Goal: Use online tool/utility: Utilize a website feature to perform a specific function

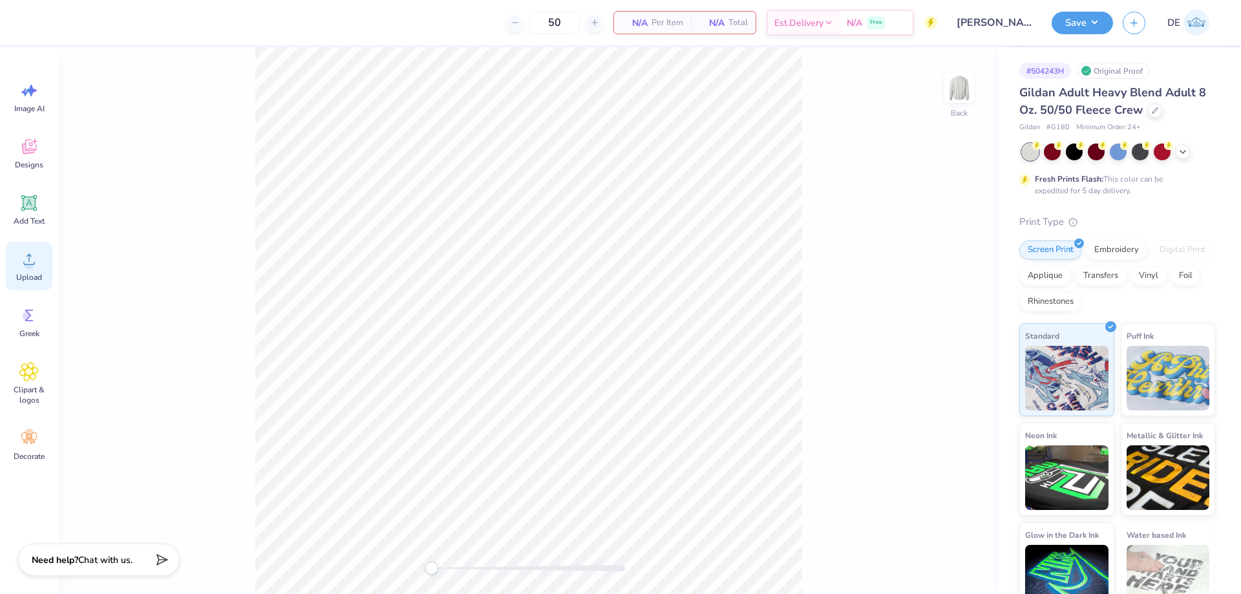
click at [28, 268] on circle at bounding box center [29, 264] width 9 height 9
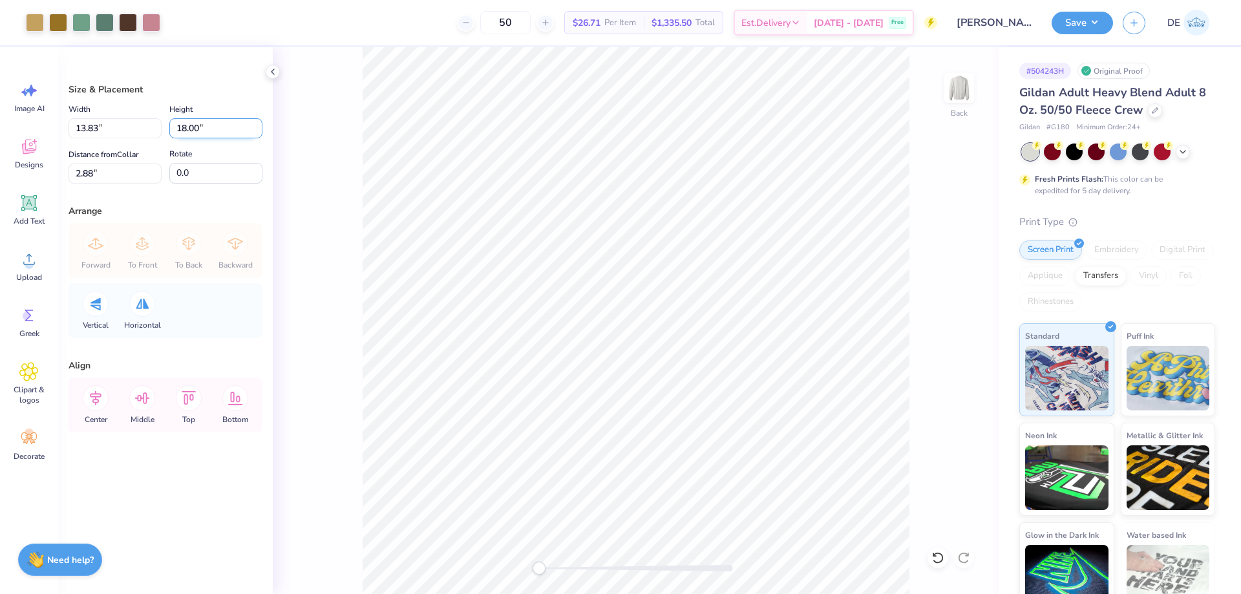
click at [186, 129] on input "18.00" at bounding box center [215, 128] width 93 height 20
type input "14"
type input "10.76"
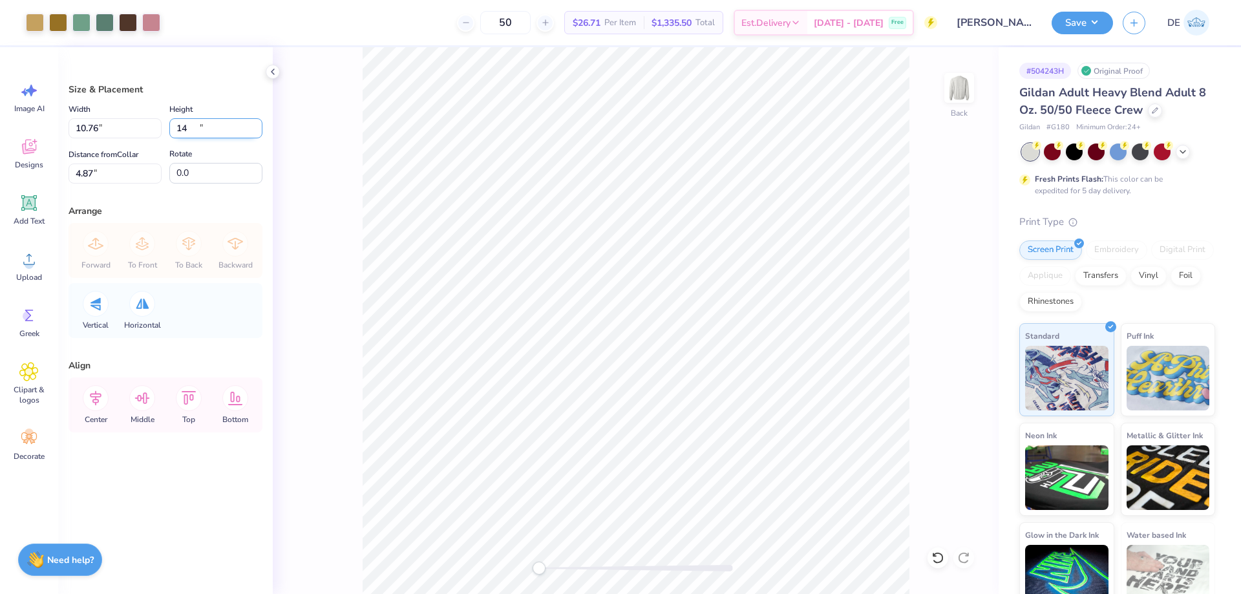
type input "14.00"
click at [127, 171] on input "4.87" at bounding box center [115, 174] width 93 height 20
type input "3"
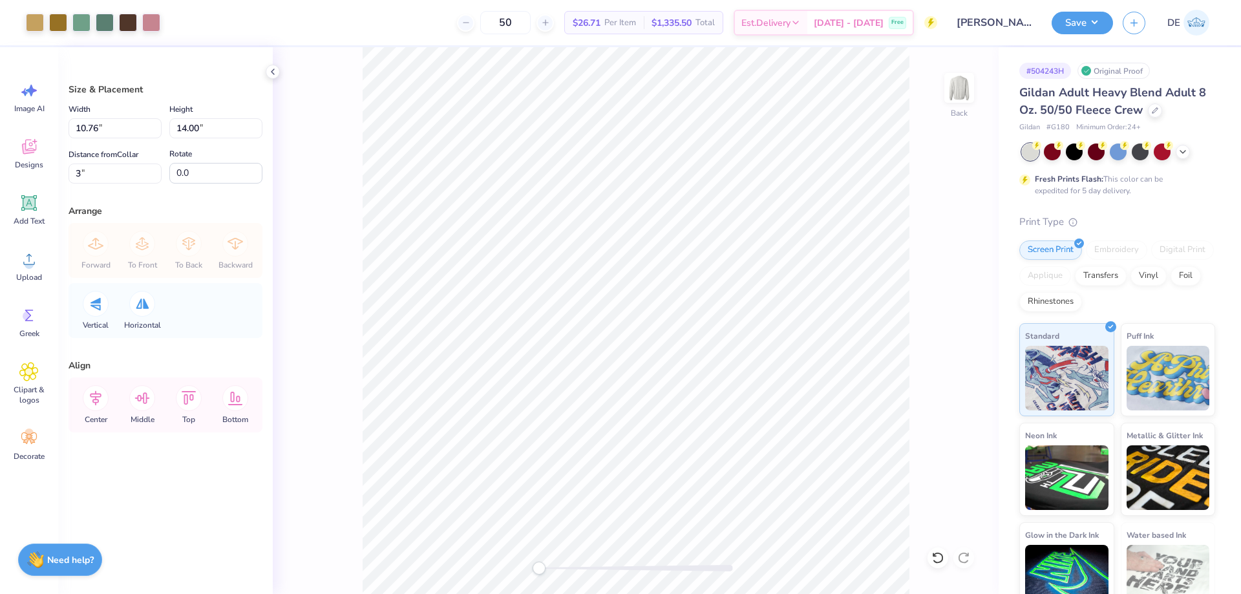
click at [295, 280] on div "Back" at bounding box center [636, 320] width 726 height 547
click at [216, 129] on input "14.00" at bounding box center [215, 128] width 93 height 20
type input "13"
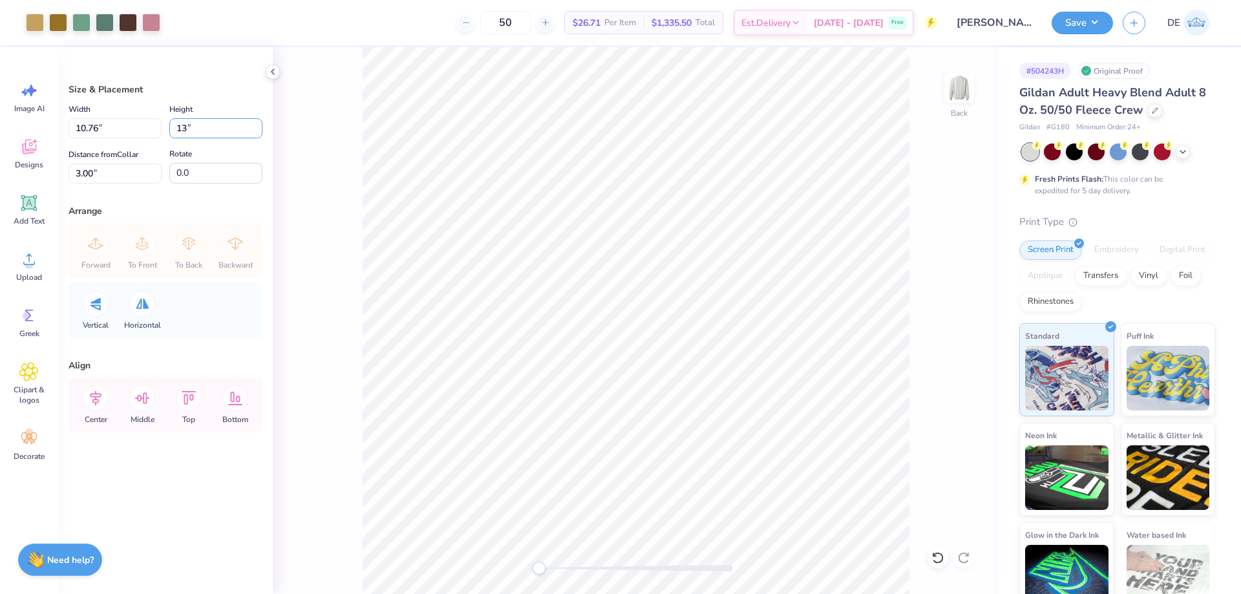
type input "9.99"
type input "13.00"
click at [120, 171] on input "3.50" at bounding box center [115, 174] width 93 height 20
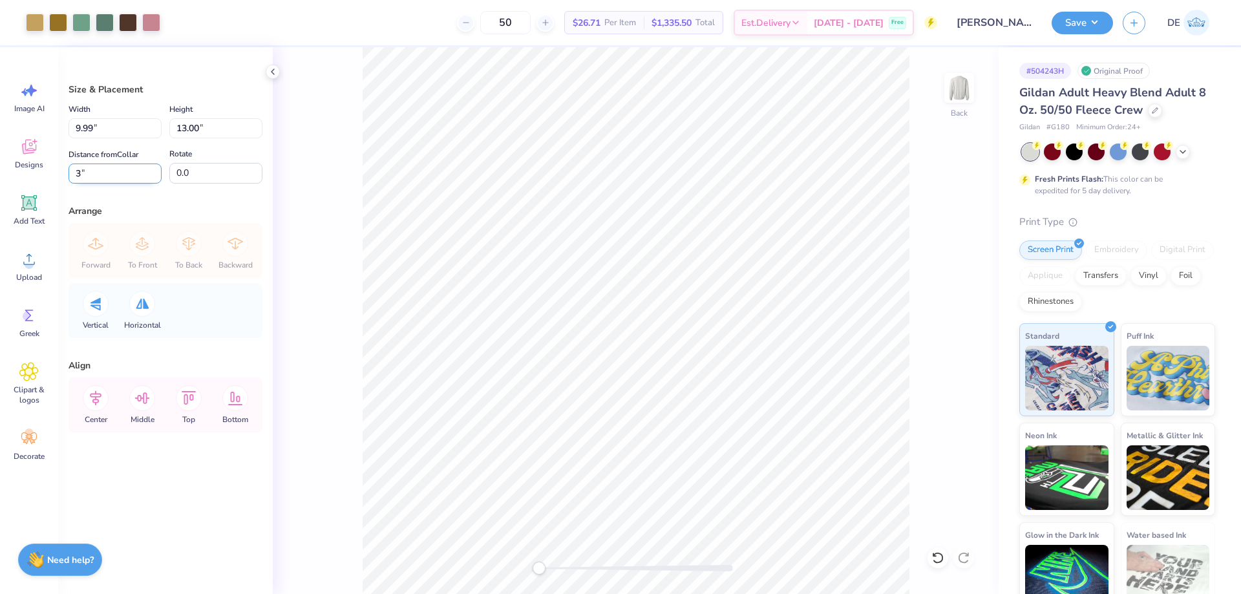
type input "3"
click at [243, 233] on div "Forward To Front To Back Backward" at bounding box center [165, 250] width 186 height 55
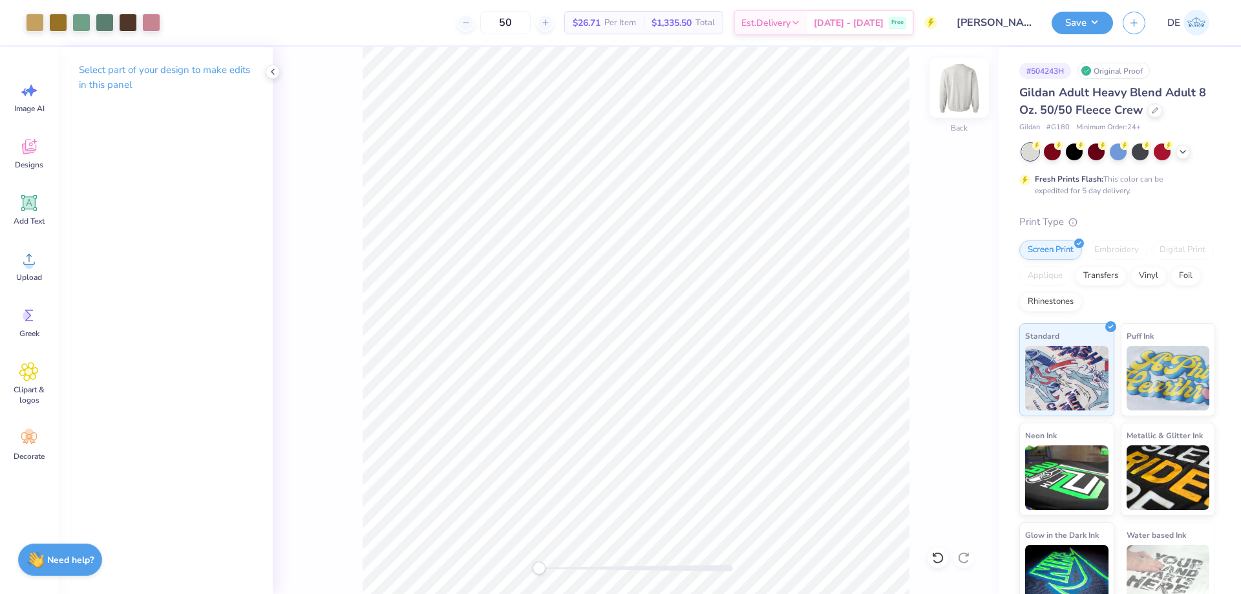
click at [955, 90] on img at bounding box center [959, 88] width 52 height 52
click at [22, 269] on div "Upload" at bounding box center [29, 266] width 47 height 48
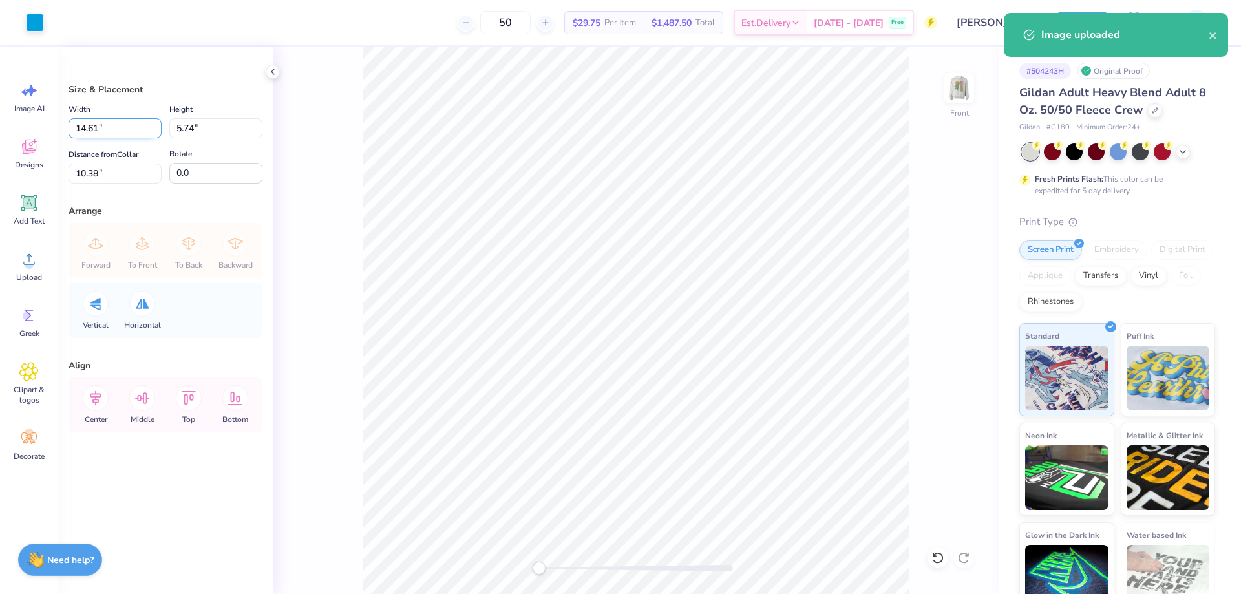
click at [108, 122] on input "14.61" at bounding box center [115, 128] width 93 height 20
type input "4.50"
type input "1.77"
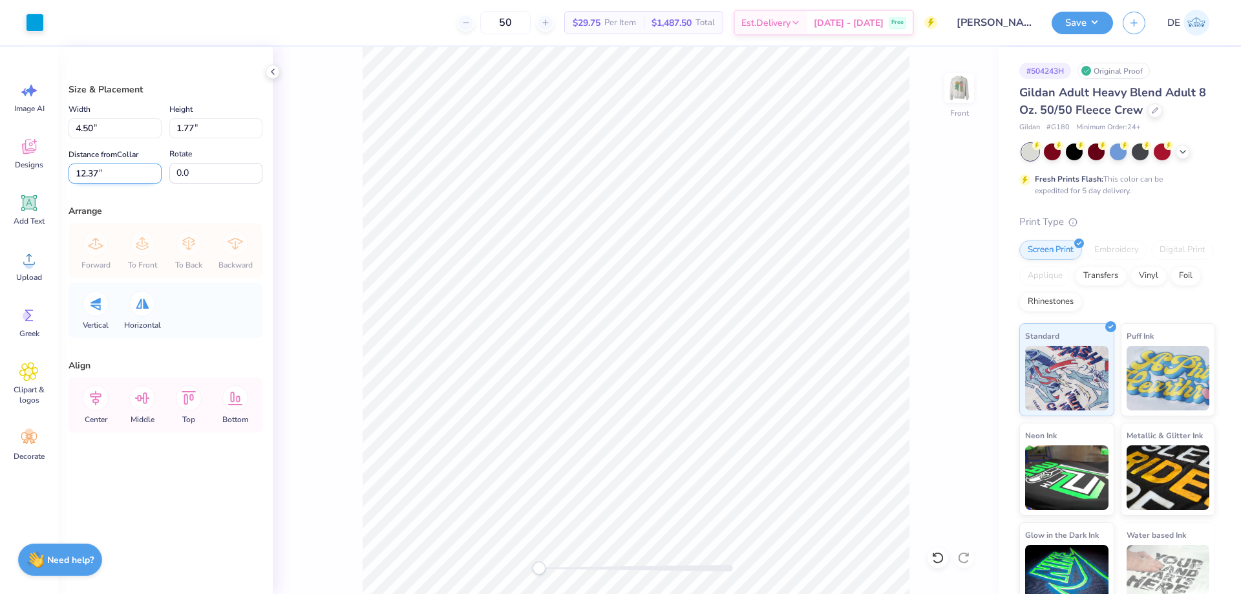
click at [83, 177] on input "12.37" at bounding box center [115, 174] width 93 height 20
type input "1"
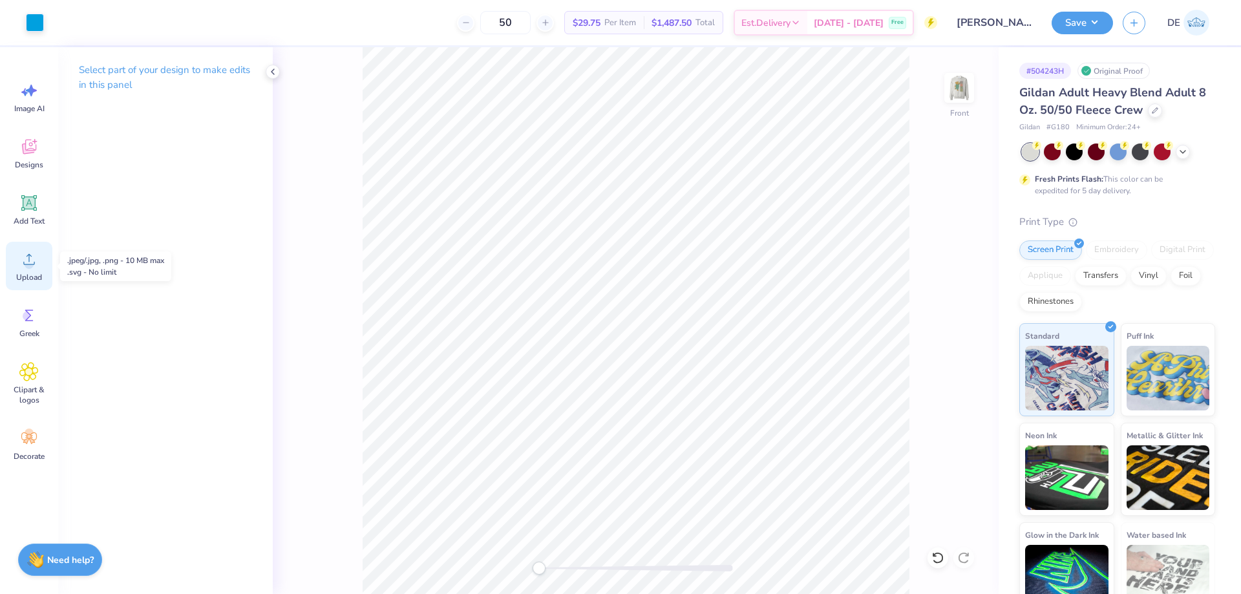
click at [35, 266] on icon at bounding box center [28, 259] width 19 height 19
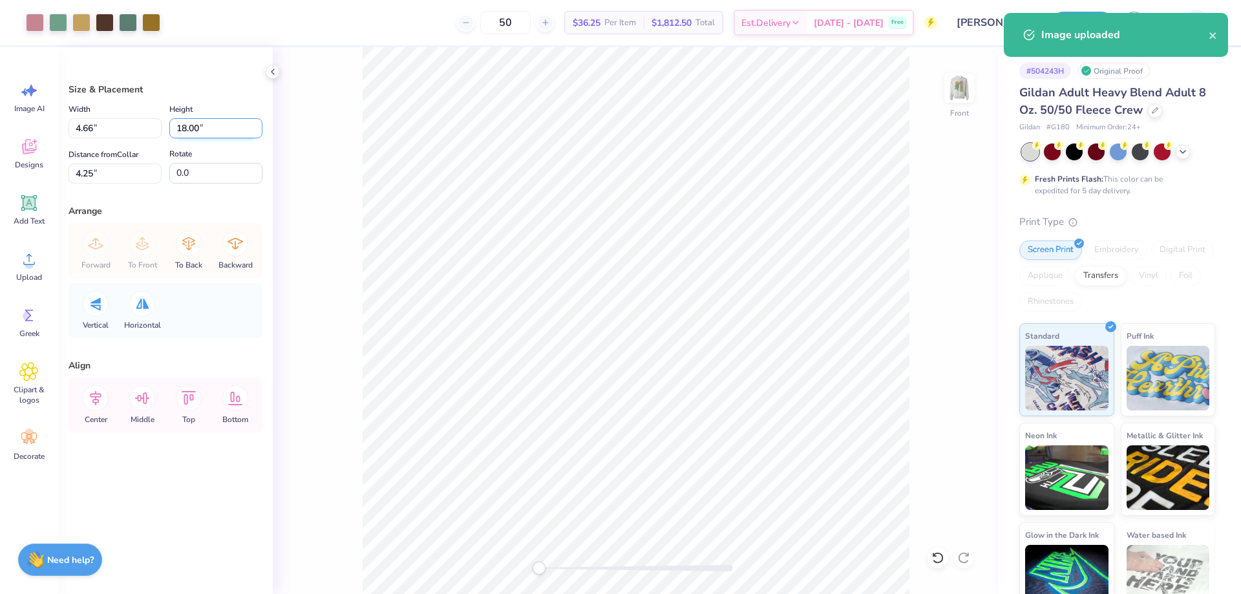
click at [184, 126] on input "18.00" at bounding box center [215, 128] width 93 height 20
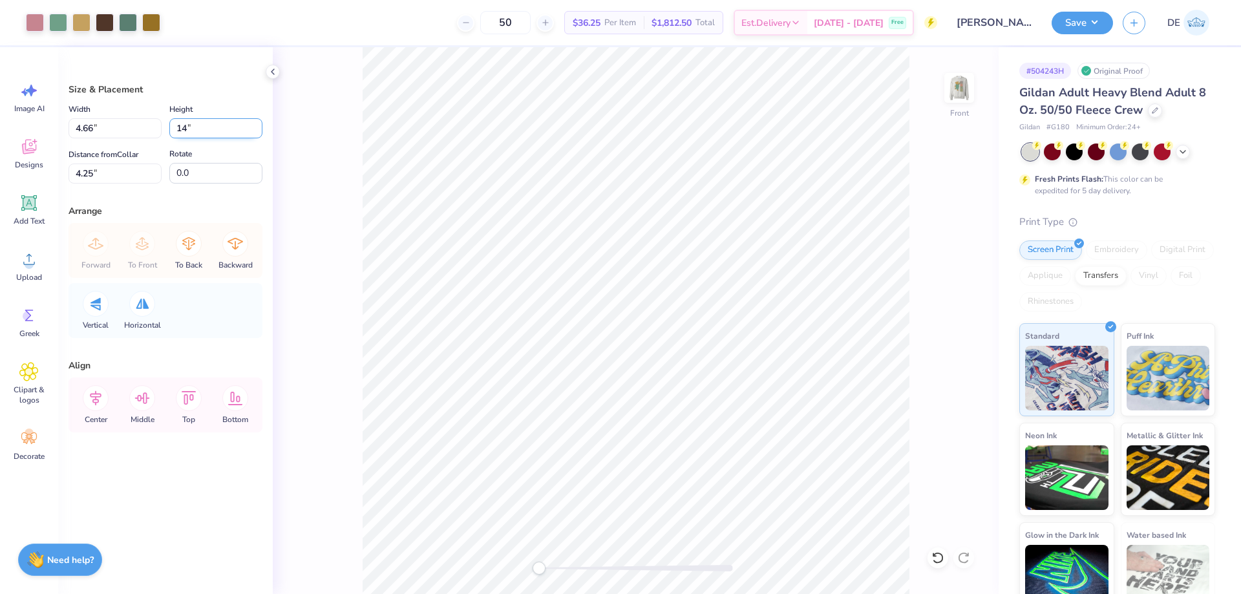
type input "14"
type input "3.62"
type input "14.00"
click at [122, 179] on input "6.25" at bounding box center [115, 174] width 93 height 20
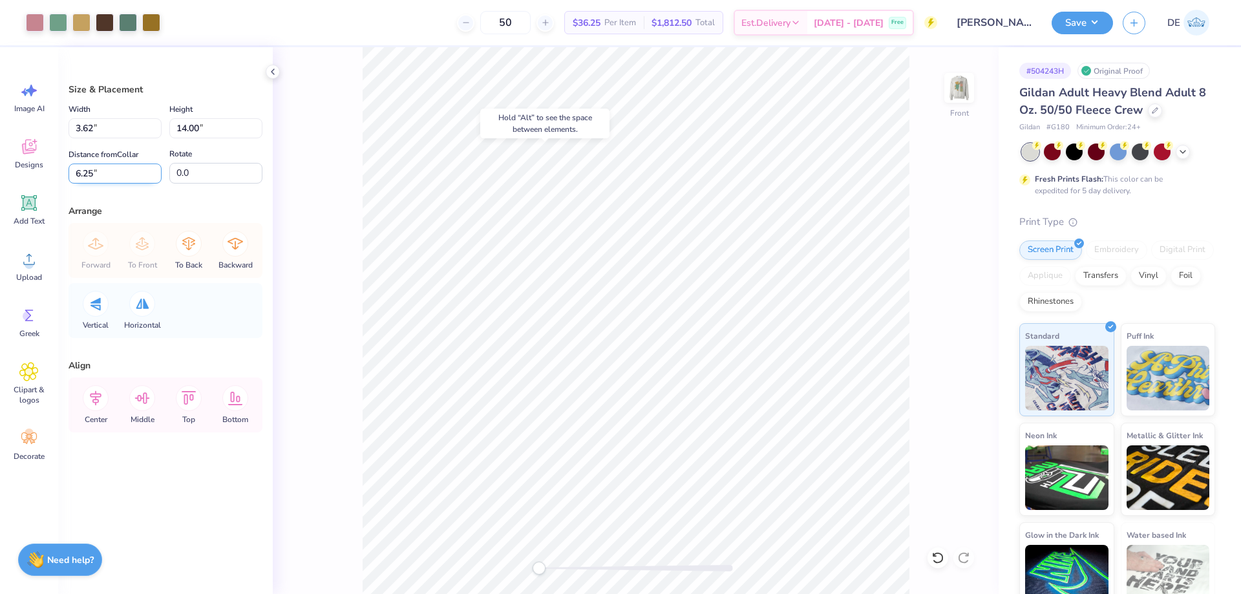
click at [122, 179] on input "6.25" at bounding box center [115, 174] width 93 height 20
type input "3"
click at [92, 173] on input "3.00" at bounding box center [115, 174] width 93 height 20
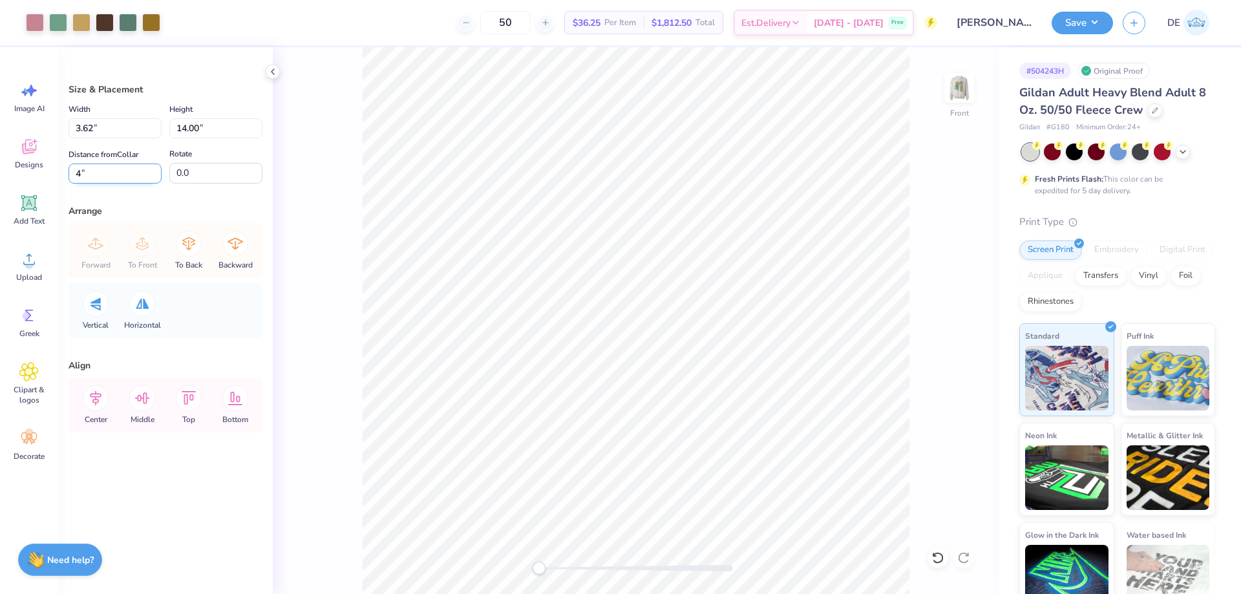
type input "4"
click at [217, 129] on input "14.00" at bounding box center [215, 128] width 93 height 20
type input "13"
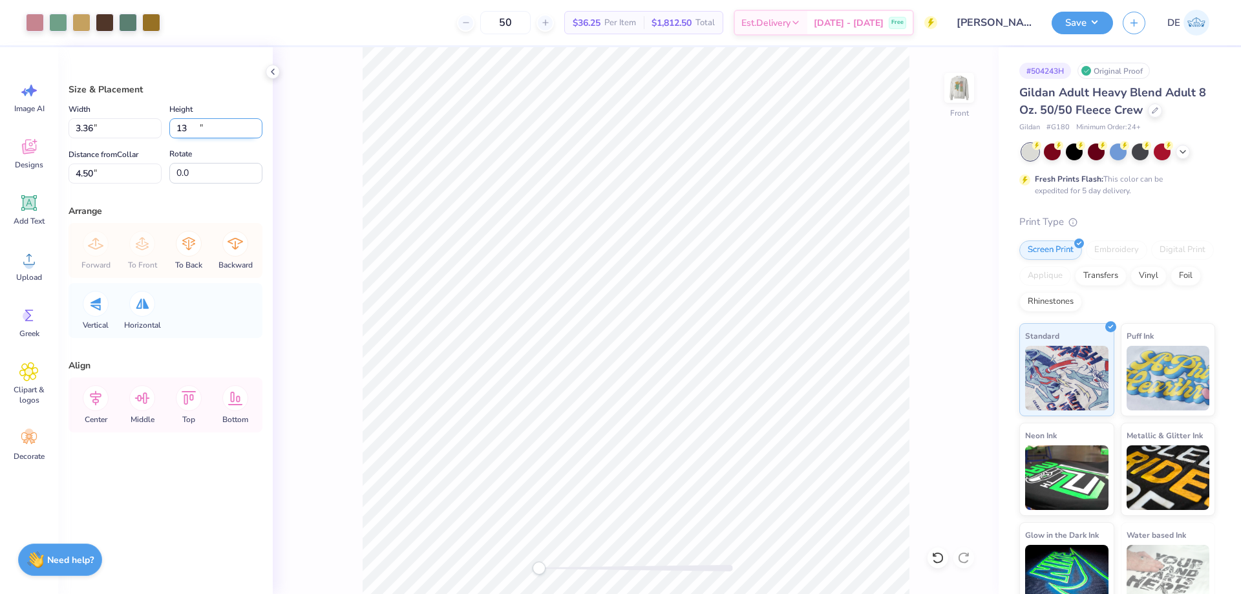
type input "3.36"
type input "13.00"
type input "4.50"
click at [127, 172] on input "4.50" at bounding box center [115, 174] width 93 height 20
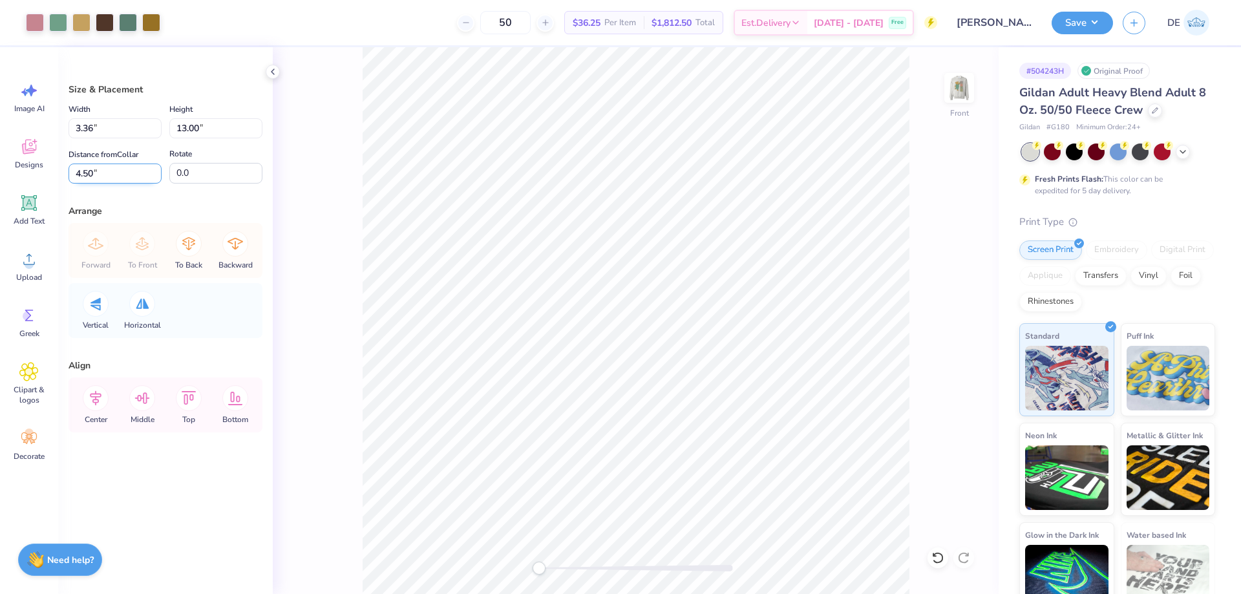
click at [127, 172] on input "4.50" at bounding box center [115, 174] width 93 height 20
type input "4"
drag, startPoint x: 120, startPoint y: 178, endPoint x: 5, endPoint y: 176, distance: 115.1
click at [5, 176] on div "Art colors 50 $36.25 Per Item $1,812.50 Total Est. Delivery [DATE] - [DATE] Fre…" at bounding box center [620, 297] width 1241 height 594
drag, startPoint x: 125, startPoint y: 165, endPoint x: 21, endPoint y: 186, distance: 106.7
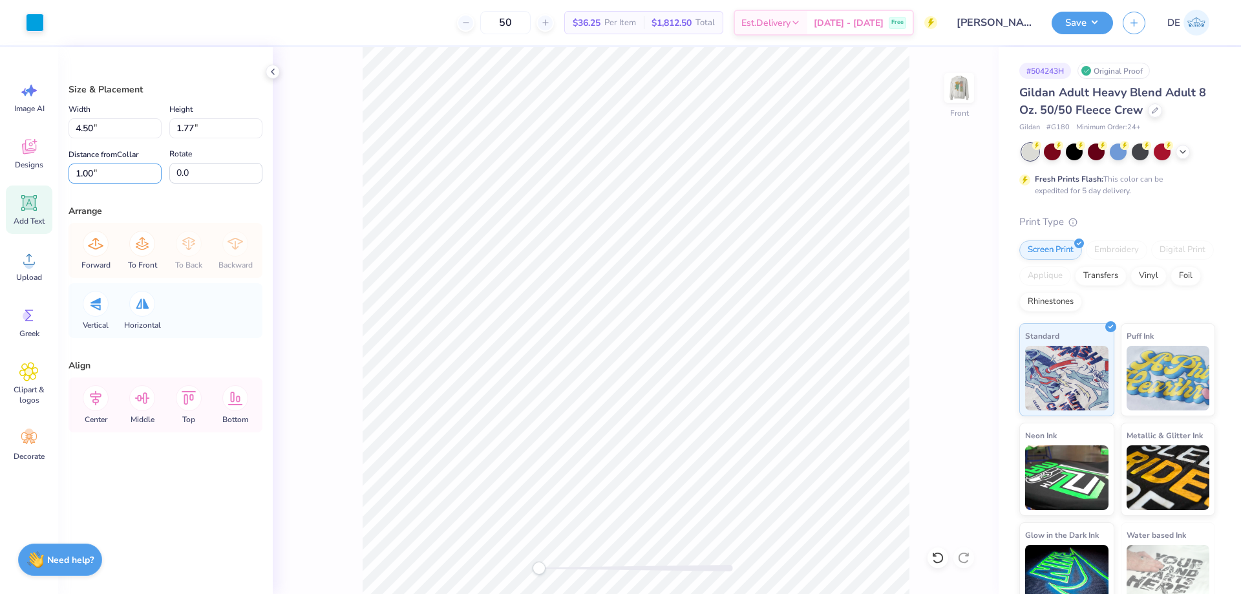
click at [21, 186] on div "Art colors 50 $36.25 Per Item $1,812.50 Total Est. Delivery [DATE] - [DATE] Fre…" at bounding box center [620, 297] width 1241 height 594
type input ".5"
click at [228, 193] on div "Size & Placement Width 4.50 4.50 " Height 1.77 1.77 " Distance from Collar .5 .…" at bounding box center [165, 320] width 215 height 547
click at [112, 169] on input "4.00" at bounding box center [115, 174] width 93 height 20
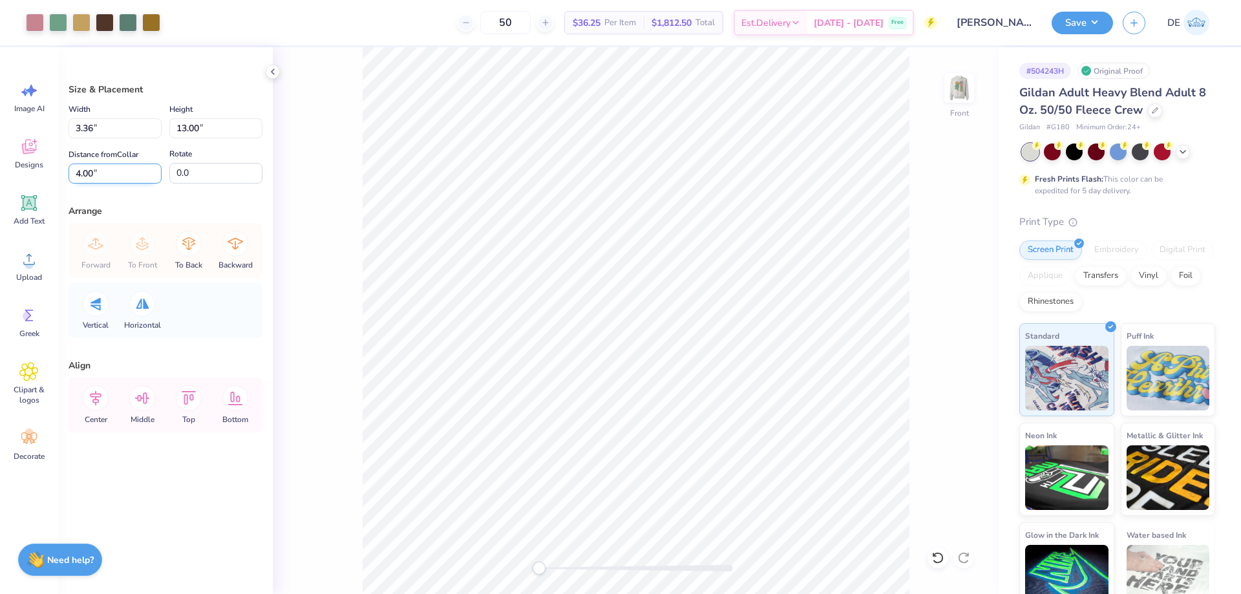
click at [112, 169] on input "4.00" at bounding box center [115, 174] width 93 height 20
type input "3.5"
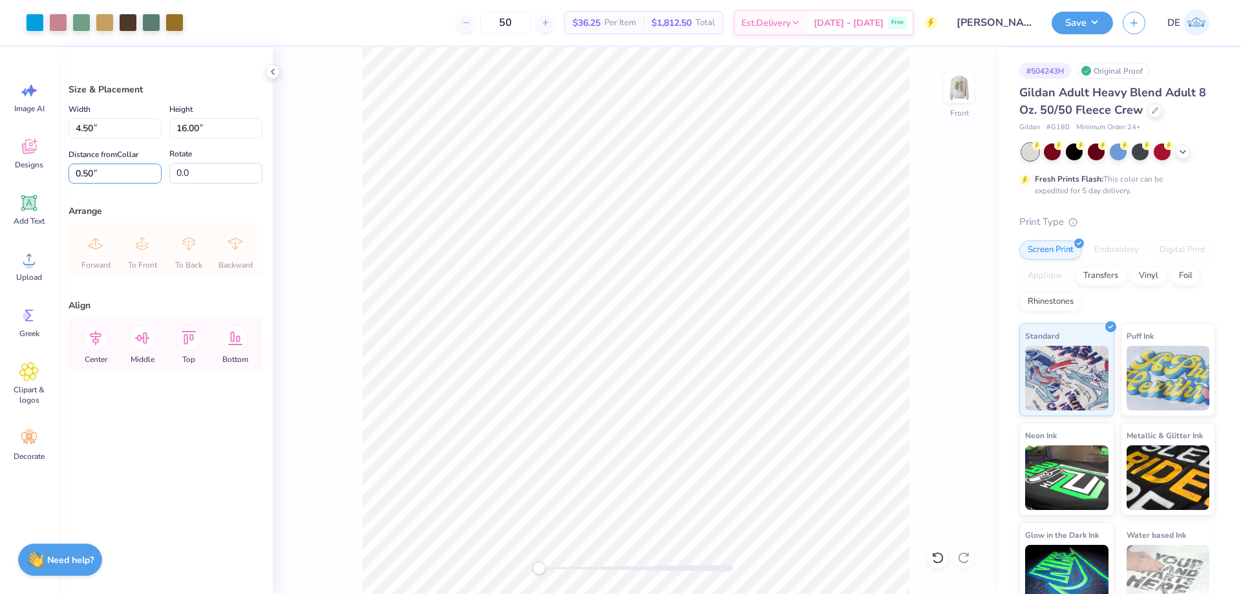
drag, startPoint x: 114, startPoint y: 175, endPoint x: 261, endPoint y: 202, distance: 149.3
click at [49, 173] on div "Art colors 50 $36.25 Per Item $1,812.50 Total Est. Delivery [DATE] - [DATE] Fre…" at bounding box center [620, 297] width 1241 height 594
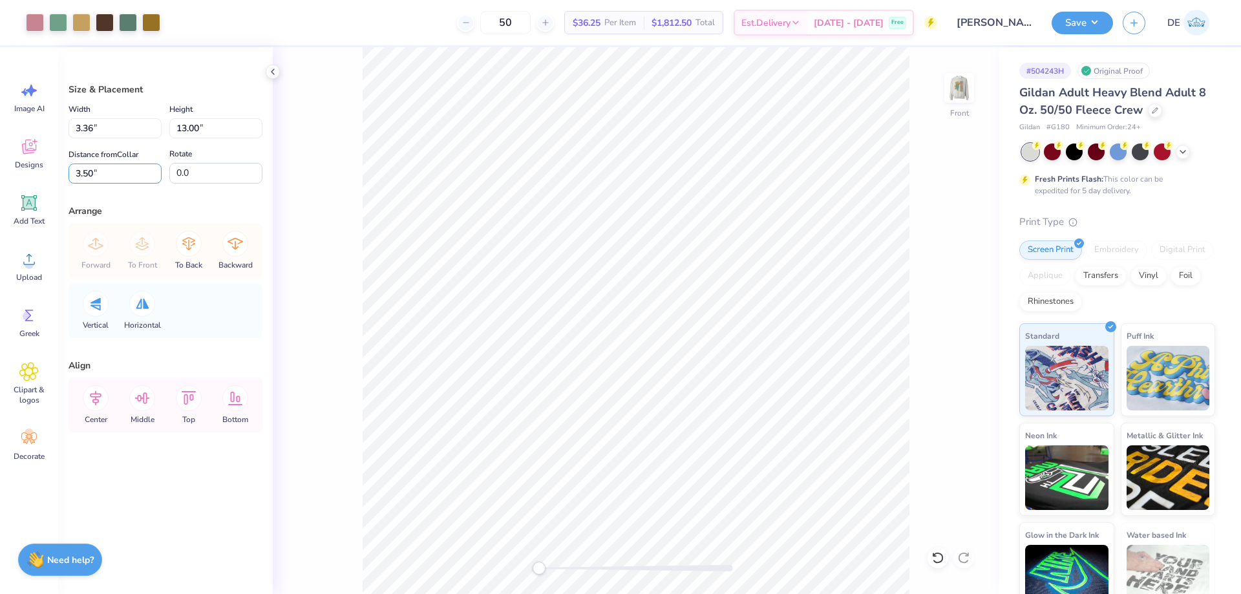
drag, startPoint x: 41, startPoint y: 181, endPoint x: 5, endPoint y: 185, distance: 36.4
click at [5, 185] on div "Art colors 50 $36.25 Per Item $1,812.50 Total Est. Delivery [DATE] - [DATE] Fre…" at bounding box center [620, 297] width 1241 height 594
type input "3"
